Goal: Transaction & Acquisition: Purchase product/service

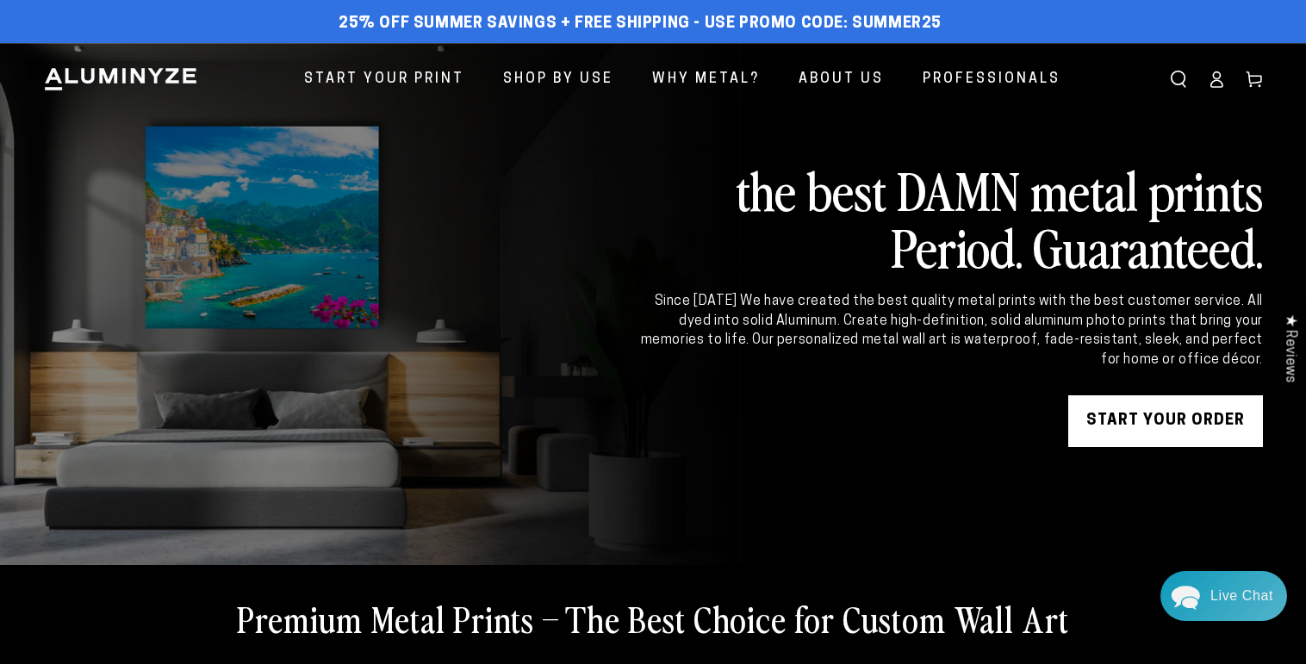
click at [1143, 440] on div "Close dialog Get 35% Off + Free Shipping on Your First Order! Plus, enjoy early…" at bounding box center [653, 332] width 1306 height 664
click at [1142, 447] on link "START YOUR Order" at bounding box center [1165, 421] width 195 height 52
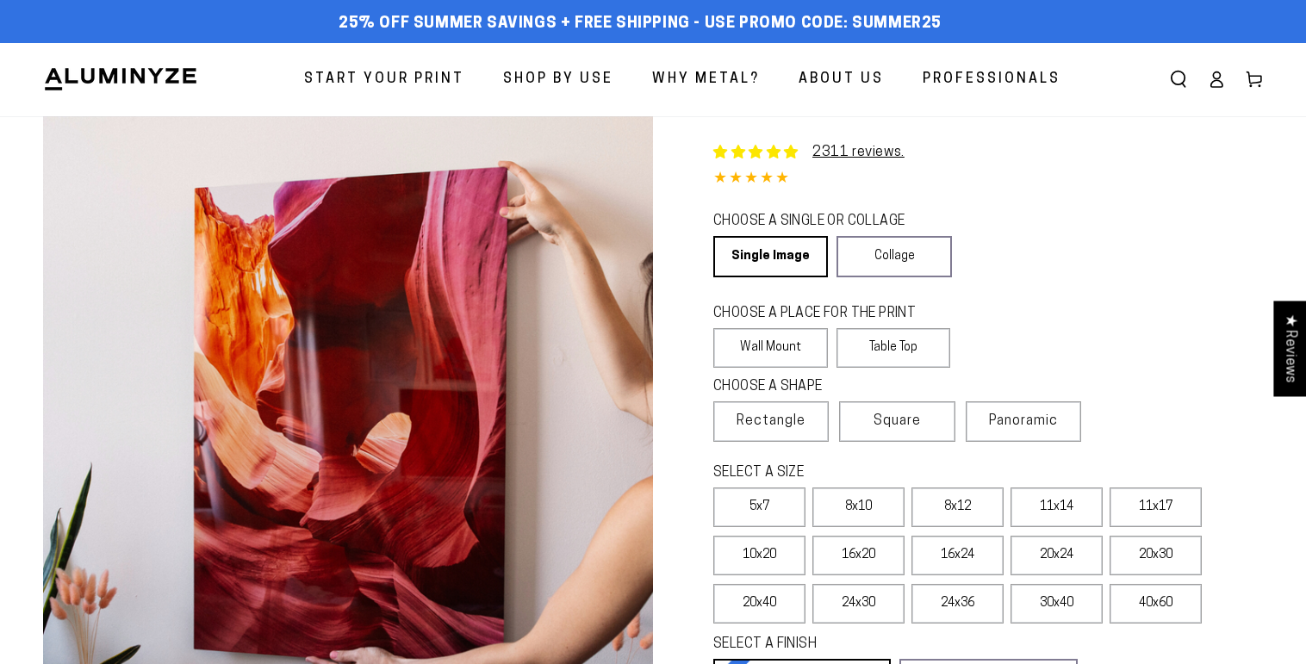
select select "**********"
click at [786, 277] on link "Single Image" at bounding box center [769, 256] width 112 height 41
click at [782, 368] on label "Wall Mount" at bounding box center [770, 348] width 115 height 40
click at [775, 432] on span "Rectangle" at bounding box center [771, 421] width 69 height 21
click at [868, 527] on label "8x10" at bounding box center [858, 508] width 92 height 40
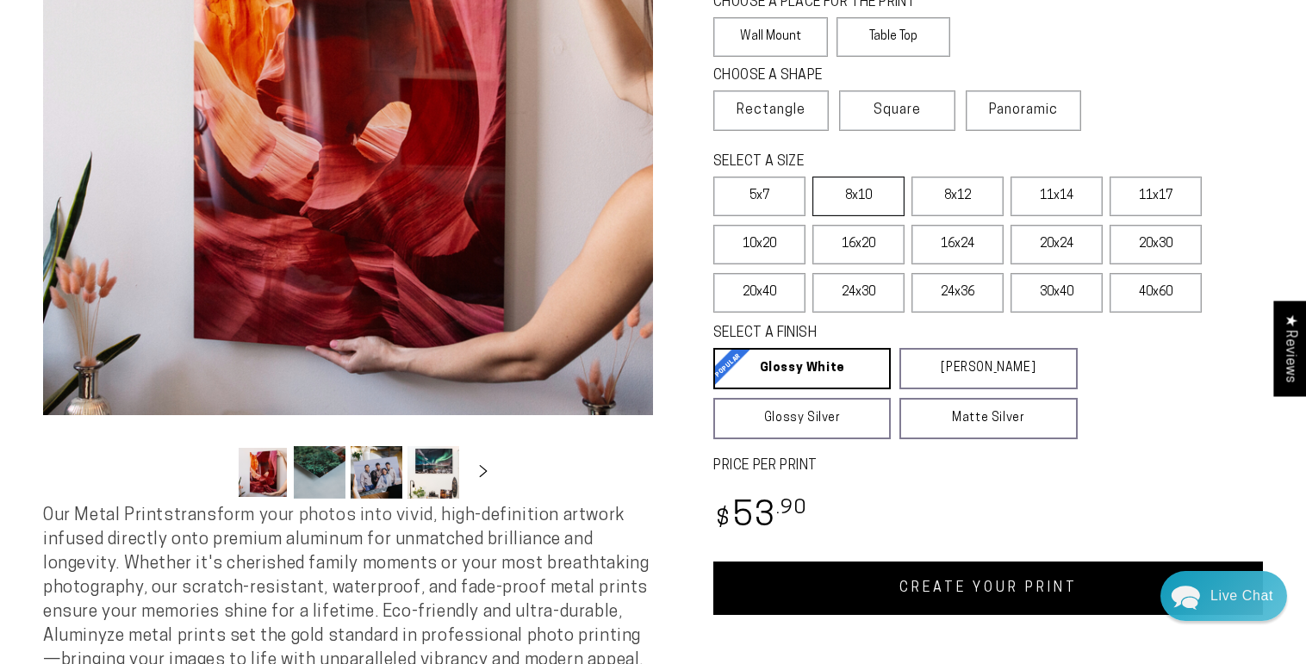
scroll to position [313, 0]
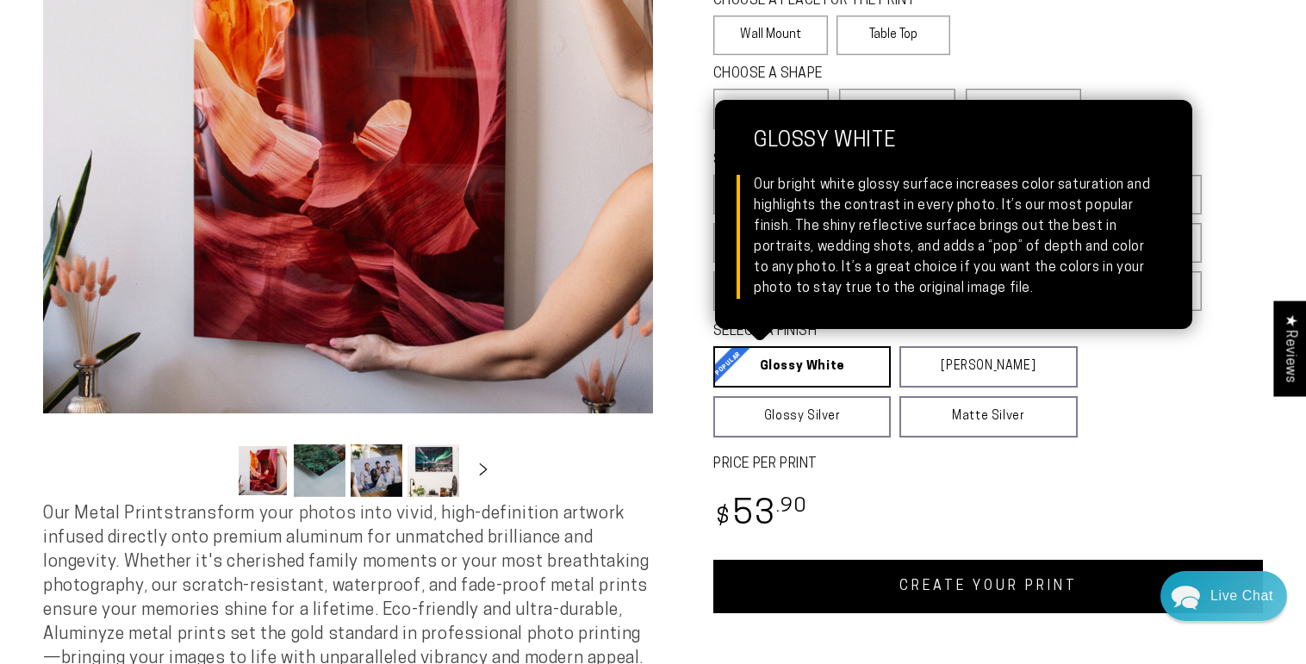
click at [831, 388] on link "Glossy White Glossy White Our bright white glossy surface increases color satur…" at bounding box center [801, 366] width 177 height 41
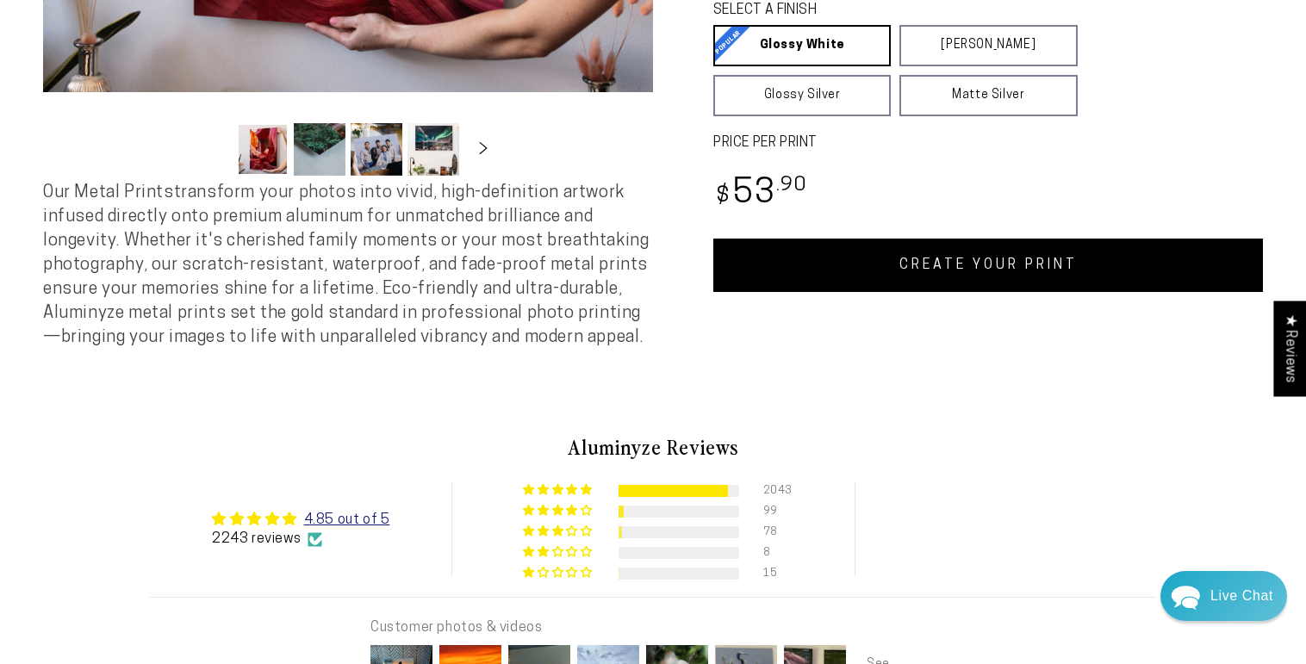
scroll to position [656, 0]
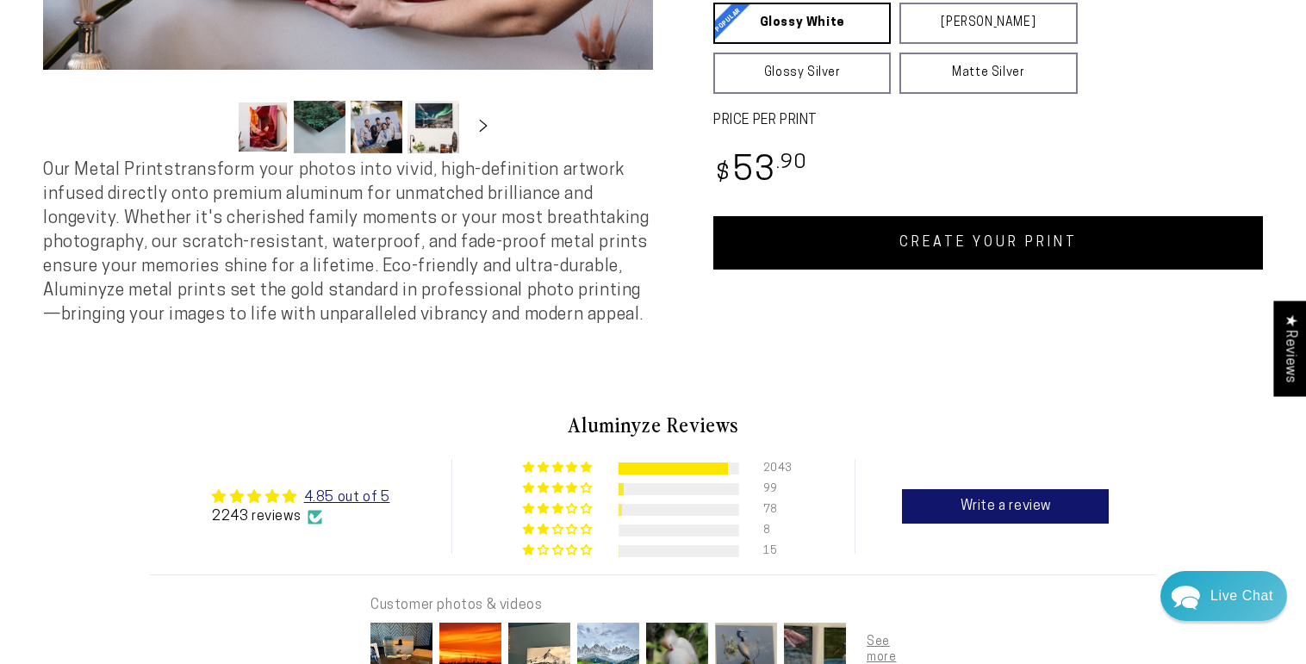
click at [913, 270] on link "CREATE YOUR PRINT" at bounding box center [988, 242] width 550 height 53
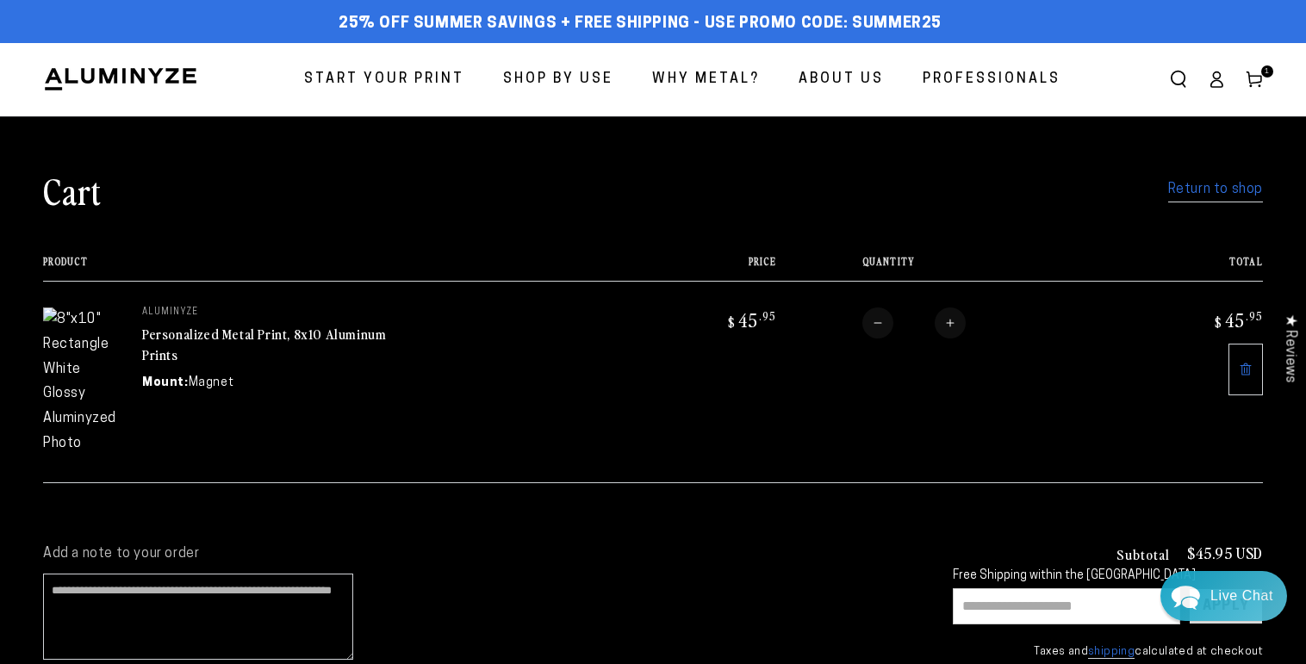
click at [234, 392] on dd "Magnet" at bounding box center [212, 383] width 46 height 18
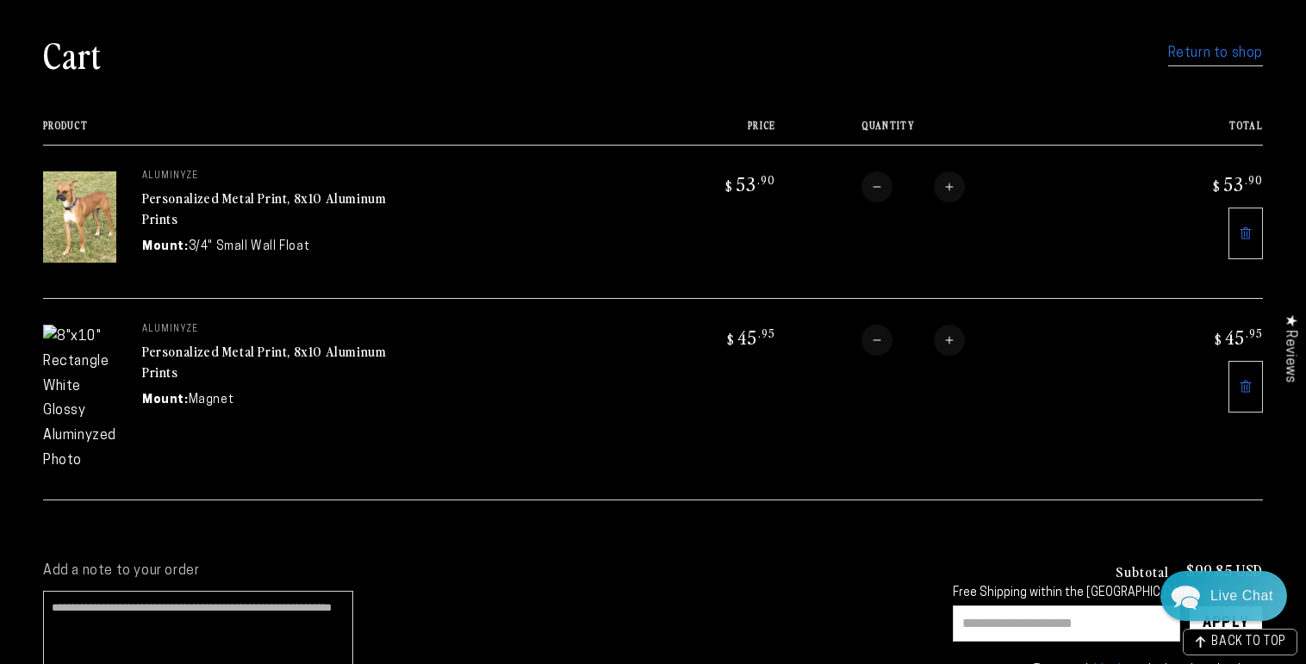
scroll to position [135, 0]
click at [893, 357] on button "Decrease quantity for Personalized Metal Print, 8x10 Aluminum Prints" at bounding box center [877, 341] width 31 height 31
type input "*"
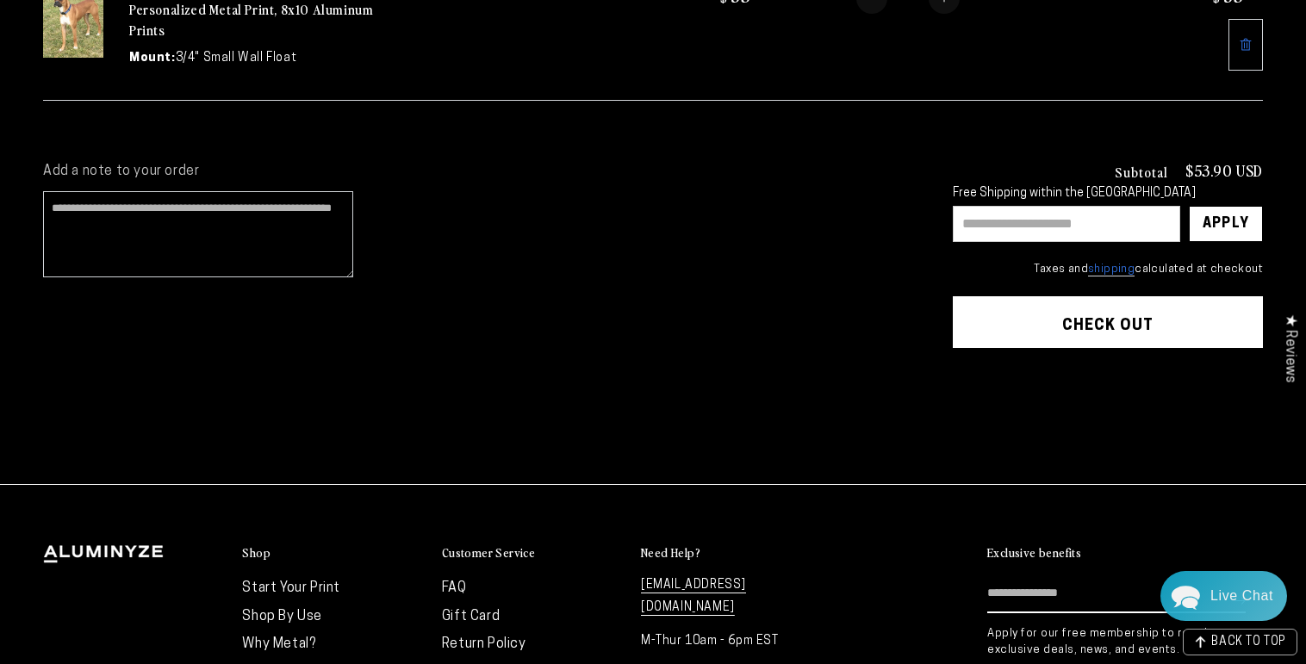
scroll to position [333, 0]
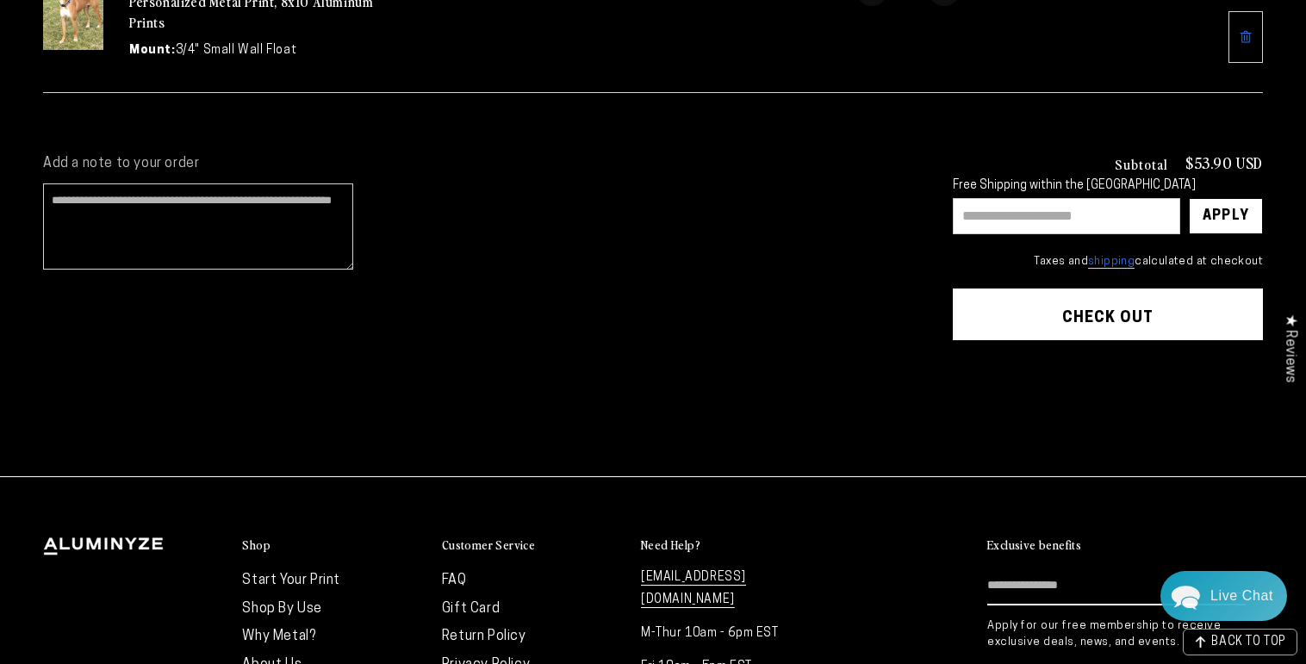
click at [1060, 340] on button "Check out" at bounding box center [1108, 315] width 310 height 52
